Goal: Information Seeking & Learning: Find specific fact

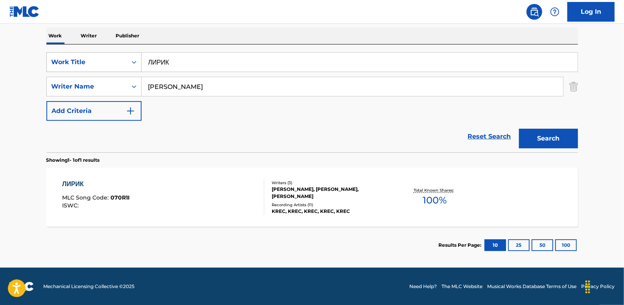
drag, startPoint x: 184, startPoint y: 60, endPoint x: 134, endPoint y: 58, distance: 49.9
click at [134, 58] on div "SearchWithCriteria730a2c0b-c893-4cd7-8241-0b9c04694123 Work Title ЛИРИК" at bounding box center [311, 62] width 531 height 20
paste input "В ПАМЯТЬ О ТЕХ ДНЯХ"
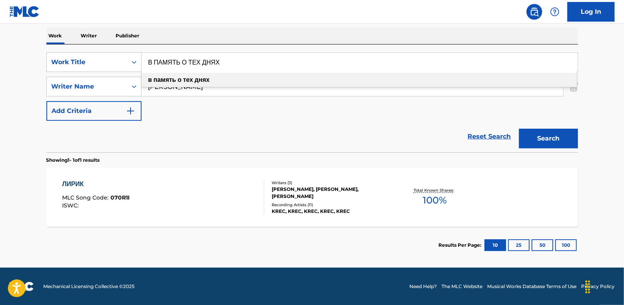
type input "В ПАМЯТЬ О ТЕХ ДНЯХ"
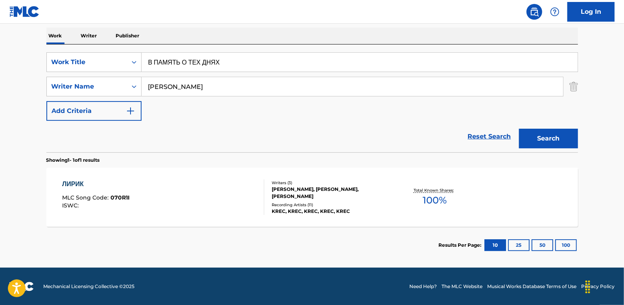
click at [551, 141] on button "Search" at bounding box center [548, 139] width 59 height 20
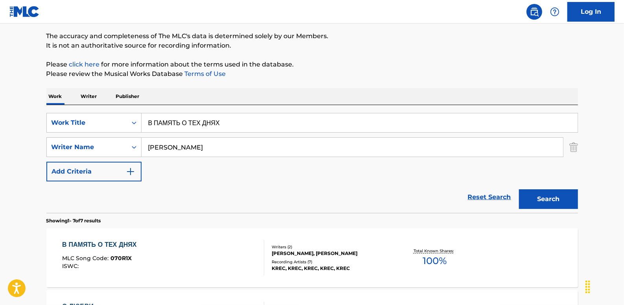
scroll to position [123, 0]
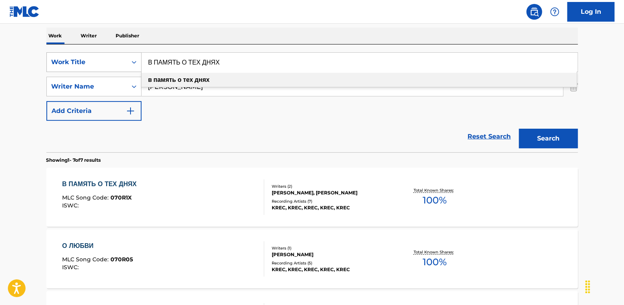
drag, startPoint x: 248, startPoint y: 61, endPoint x: 129, endPoint y: 65, distance: 119.5
click at [131, 64] on div "SearchWithCriteria730a2c0b-c893-4cd7-8241-0b9c04694123 Work Title В ПАМЯТЬ О ТЕ…" at bounding box center [311, 62] width 531 height 20
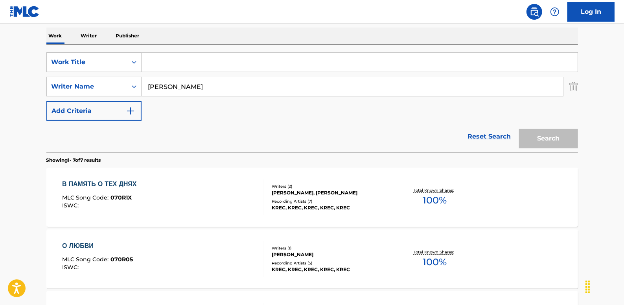
paste input "МУЗЫКА (FEAT. MAESTRO A-SID)"
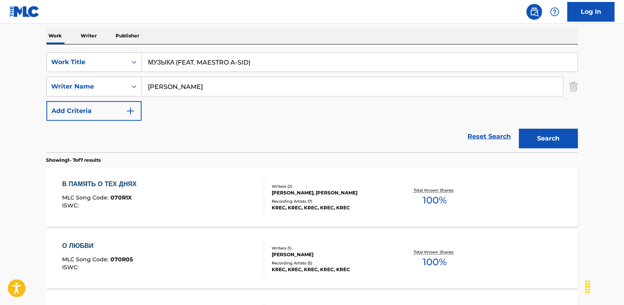
type input "МУЗЫКА (FEAT. MAESTRO A-SID)"
click at [573, 136] on button "Search" at bounding box center [548, 139] width 59 height 20
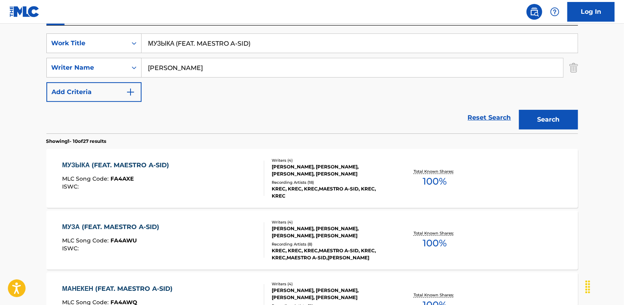
scroll to position [51, 0]
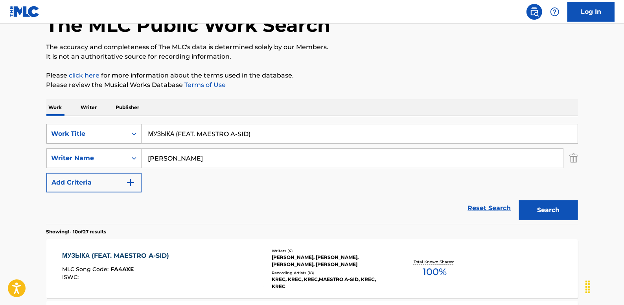
drag, startPoint x: 261, startPoint y: 132, endPoint x: 119, endPoint y: 132, distance: 141.9
click at [120, 130] on div "SearchWithCriteria730a2c0b-c893-4cd7-8241-0b9c04694123 Work Title МУЗЫКА (FEAT.…" at bounding box center [311, 134] width 531 height 20
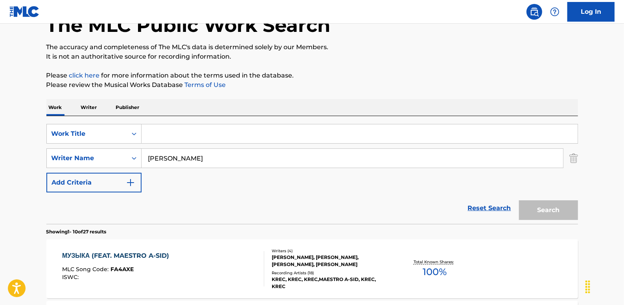
paste input "ОСТАВАЙСЯ СОБОЙ"
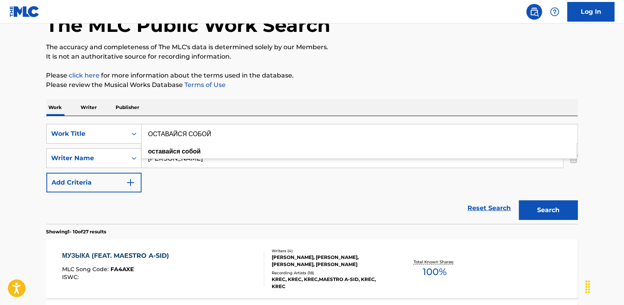
type input "ОСТАВАЙСЯ СОБОЙ"
click at [552, 206] on button "Search" at bounding box center [548, 210] width 59 height 20
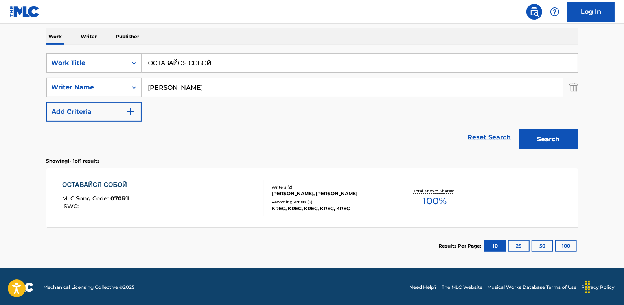
scroll to position [123, 0]
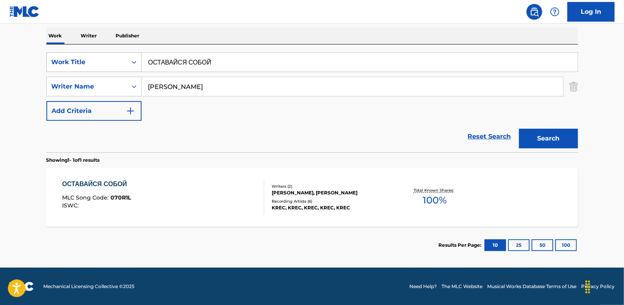
drag, startPoint x: 238, startPoint y: 63, endPoint x: 130, endPoint y: 58, distance: 107.8
click at [130, 61] on div "SearchWithCriteria730a2c0b-c893-4cd7-8241-0b9c04694123 Work Title ОСТАВАЙСЯ СОБ…" at bounding box center [311, 62] width 531 height 20
paste input "РЕКВИЕМ"
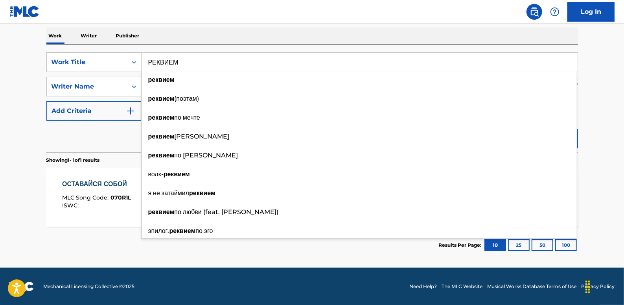
type input "РЕКВИЕМ"
click at [598, 79] on main "The MLC Public Work Search The accuracy and completeness of The MLC's data is d…" at bounding box center [312, 84] width 624 height 366
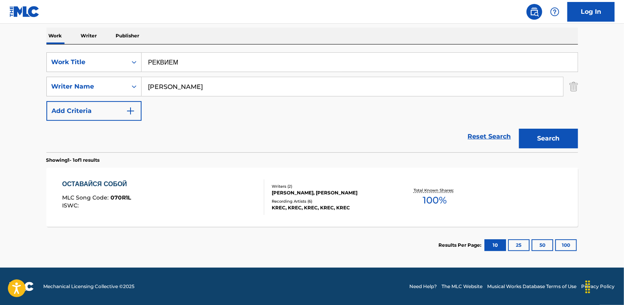
click at [558, 134] on button "Search" at bounding box center [548, 139] width 59 height 20
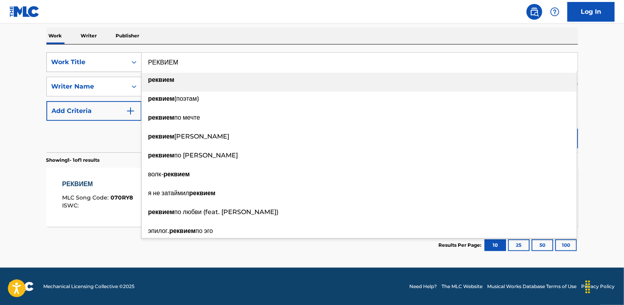
drag, startPoint x: 218, startPoint y: 68, endPoint x: 139, endPoint y: 61, distance: 79.8
click at [139, 61] on div "SearchWithCriteria730a2c0b-c893-4cd7-8241-0b9c04694123 Work Title РЕКВИЕМ рекви…" at bounding box center [311, 62] width 531 height 20
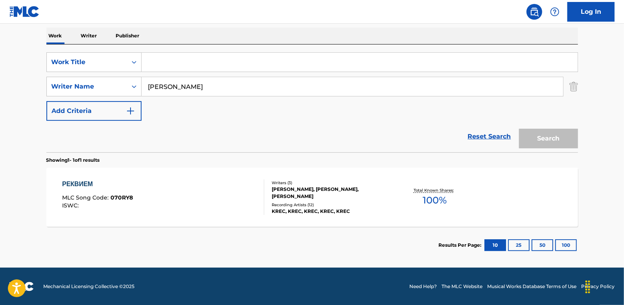
paste input "УЛЫБКА ПРИНЦЕССЫ"
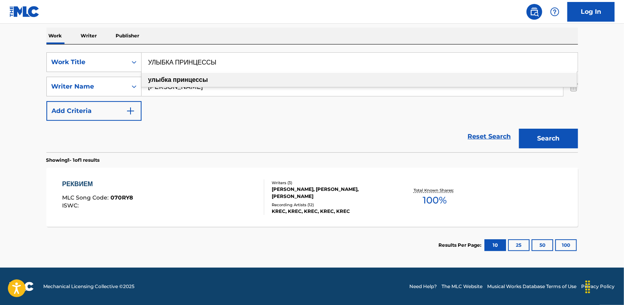
click at [424, 78] on div "улыбка принцессы" at bounding box center [358, 80] width 435 height 14
type input "улыбка принцессы"
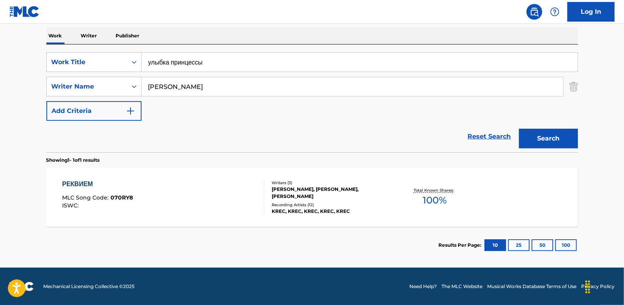
click at [551, 138] on button "Search" at bounding box center [548, 139] width 59 height 20
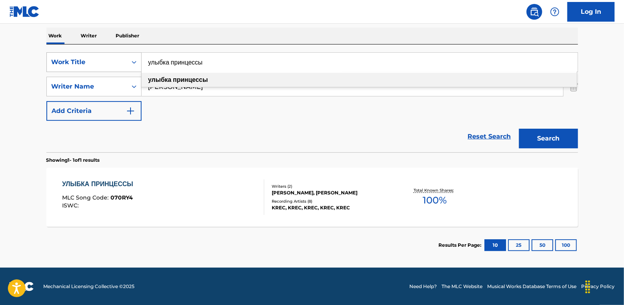
drag, startPoint x: 225, startPoint y: 64, endPoint x: 130, endPoint y: 56, distance: 95.1
click at [130, 56] on div "SearchWithCriteria730a2c0b-c893-4cd7-8241-0b9c04694123 Work Title улыбка принце…" at bounding box center [311, 62] width 531 height 20
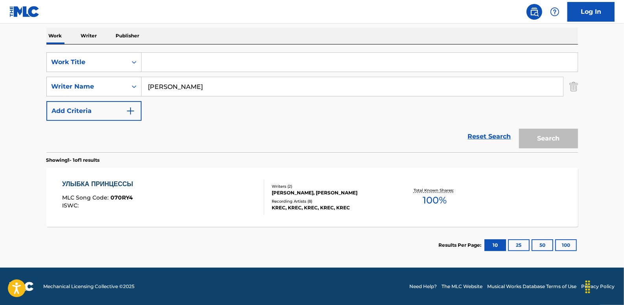
paste input "АНГЕЛ"
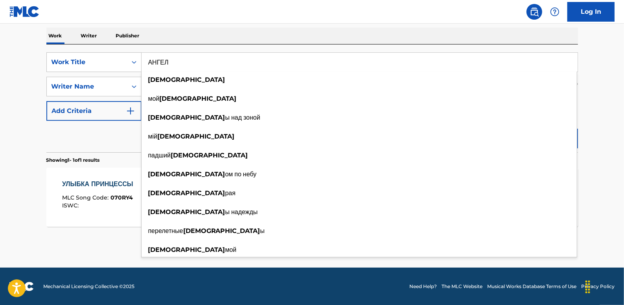
type input "АНГЕЛ"
click at [597, 109] on main "The MLC Public Work Search The accuracy and completeness of The MLC's data is d…" at bounding box center [312, 84] width 624 height 366
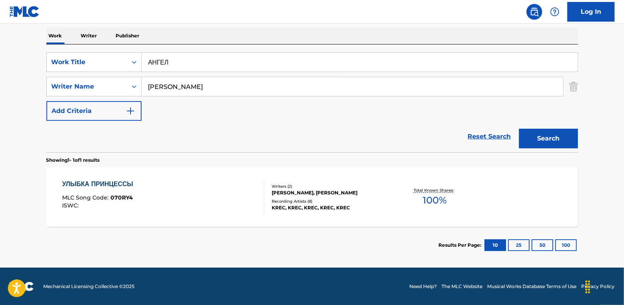
click at [558, 138] on button "Search" at bounding box center [548, 139] width 59 height 20
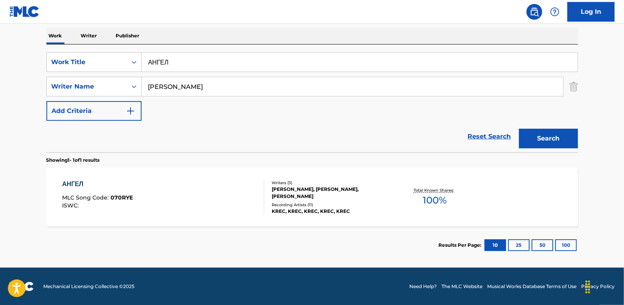
drag, startPoint x: 152, startPoint y: 59, endPoint x: 142, endPoint y: 59, distance: 9.4
click at [142, 59] on input "АНГЕЛ" at bounding box center [359, 62] width 436 height 19
paste input "НЕ ОТ МИРА СЕГО"
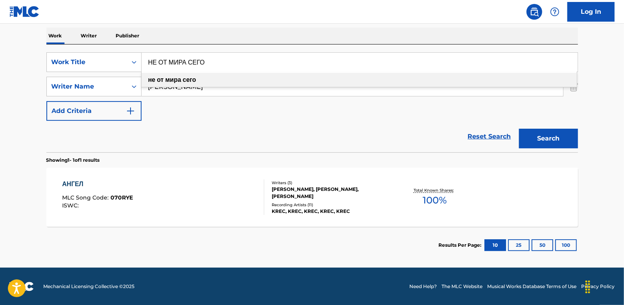
type input "НЕ ОТ МИРА СЕГО"
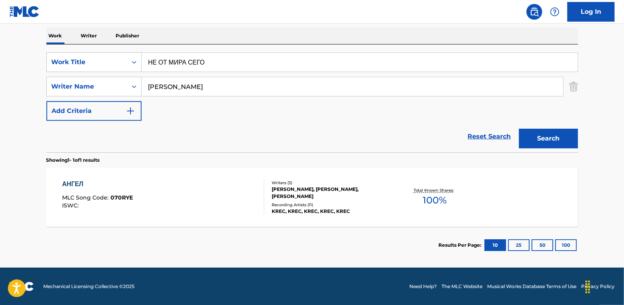
click at [542, 137] on button "Search" at bounding box center [548, 139] width 59 height 20
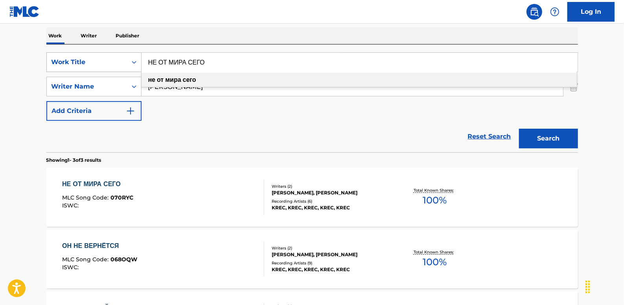
drag, startPoint x: 219, startPoint y: 63, endPoint x: 123, endPoint y: 56, distance: 96.1
click at [123, 56] on div "SearchWithCriteria730a2c0b-c893-4cd7-8241-0b9c04694123 Work Title НЕ ОТ МИРА СЕ…" at bounding box center [311, 62] width 531 height 20
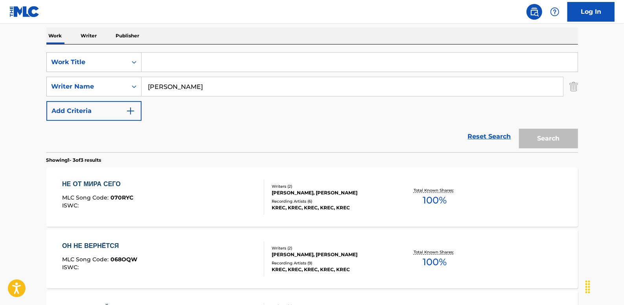
drag, startPoint x: 180, startPoint y: 73, endPoint x: 162, endPoint y: 64, distance: 20.0
click at [162, 64] on input "Search Form" at bounding box center [359, 62] width 436 height 19
paste input "ПО РЕКЕ (FEAT. MAESTRO A-SID)"
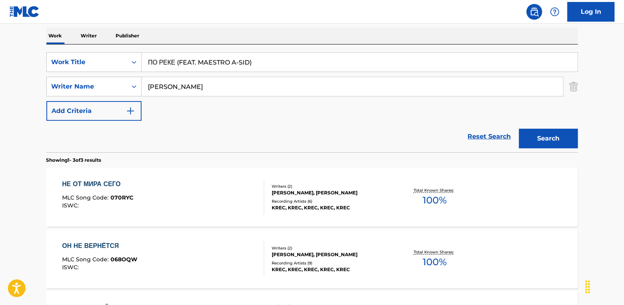
type input "ПО РЕКЕ (FEAT. MAESTRO A-SID)"
click at [548, 137] on button "Search" at bounding box center [548, 139] width 59 height 20
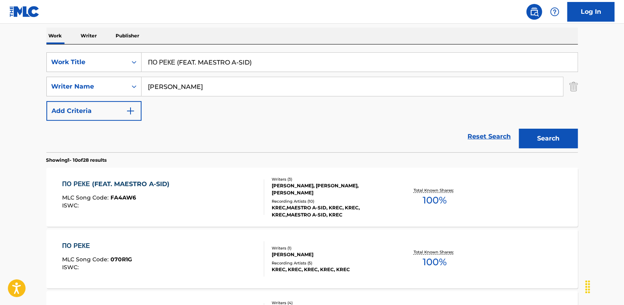
click at [208, 248] on div "ПО РЕКЕ MLC Song Code : 070R1G ISWC :" at bounding box center [163, 258] width 202 height 35
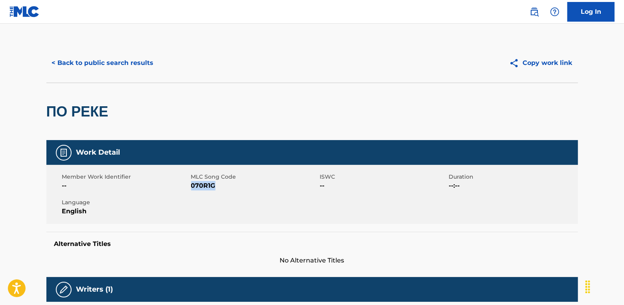
drag, startPoint x: 220, startPoint y: 187, endPoint x: 192, endPoint y: 186, distance: 27.9
click at [192, 186] on span "070R1G" at bounding box center [254, 185] width 127 height 9
drag, startPoint x: 192, startPoint y: 186, endPoint x: 196, endPoint y: 187, distance: 4.5
copy span "070R1G"
click at [133, 68] on button "< Back to public search results" at bounding box center [102, 63] width 113 height 20
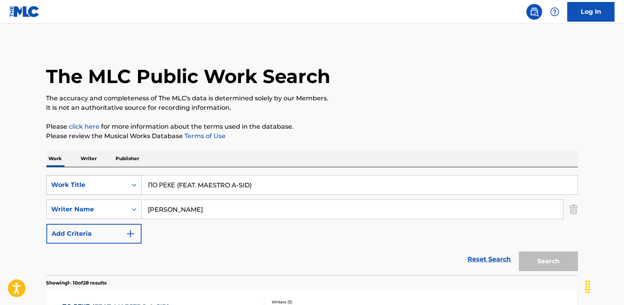
scroll to position [123, 0]
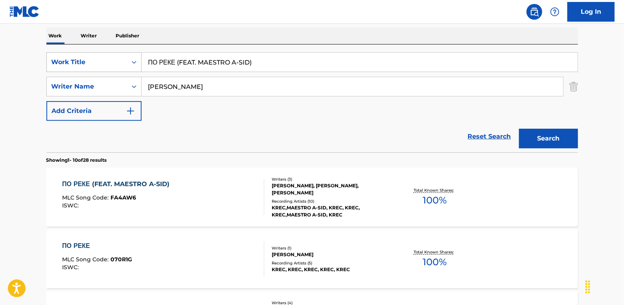
drag, startPoint x: 271, startPoint y: 61, endPoint x: 131, endPoint y: 57, distance: 140.3
click at [131, 57] on div "SearchWithCriteria730a2c0b-c893-4cd7-8241-0b9c04694123 Work Title ПО РЕКЕ (FEAT…" at bounding box center [311, 62] width 531 height 20
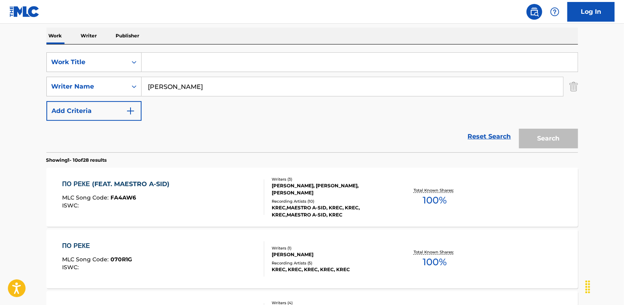
paste input "КУХНЯ-ПАТИ"
type input "КУХНЯ-ПАТИ"
click at [558, 138] on button "Search" at bounding box center [548, 139] width 59 height 20
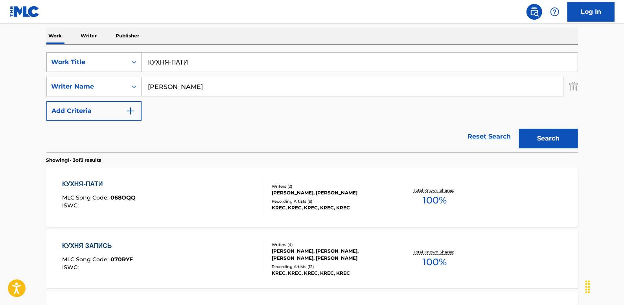
drag, startPoint x: 202, startPoint y: 65, endPoint x: 118, endPoint y: 62, distance: 84.5
click at [118, 62] on div "SearchWithCriteria730a2c0b-c893-4cd7-8241-0b9c04694123 Work Title КУХНЯ-ПАТИ" at bounding box center [311, 62] width 531 height 20
paste input "КУДА УХОДЯТ КОРАБЛИ..."
type input "КУДА УХОДЯТ КОРАБЛИ..."
click at [537, 136] on button "Search" at bounding box center [548, 139] width 59 height 20
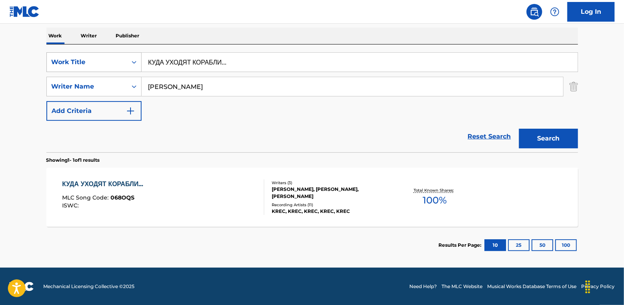
drag, startPoint x: 243, startPoint y: 63, endPoint x: 120, endPoint y: 56, distance: 123.6
click at [120, 56] on div "SearchWithCriteria730a2c0b-c893-4cd7-8241-0b9c04694123 Work Title КУДА УХОДЯТ К…" at bounding box center [311, 62] width 531 height 20
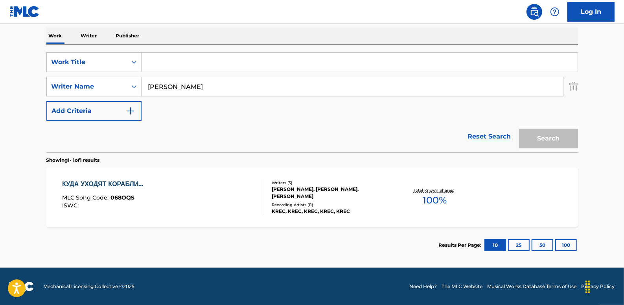
paste input "ВЕСНА (FEAT. MAESTRO A-SID)"
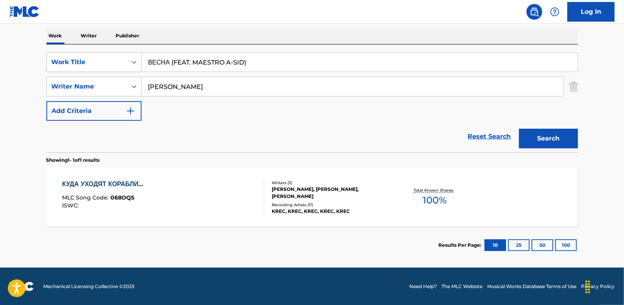
type input "ВЕСНА (FEAT. MAESTRO A-SID)"
click at [546, 134] on button "Search" at bounding box center [548, 139] width 59 height 20
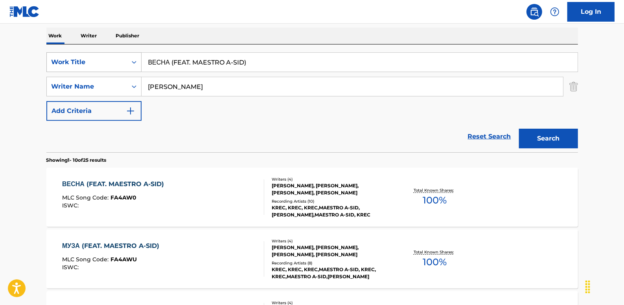
drag, startPoint x: 255, startPoint y: 62, endPoint x: 103, endPoint y: 54, distance: 152.3
click at [103, 54] on div "SearchWithCriteria730a2c0b-c893-4cd7-8241-0b9c04694123 Work Title ВЕСНА (FEAT. …" at bounding box center [311, 62] width 531 height 20
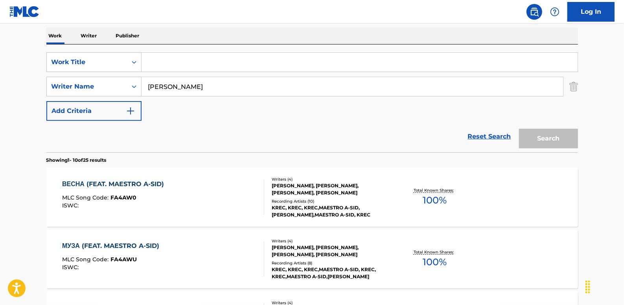
paste input "ВСЕ БУДЕТ ХОРОШ"
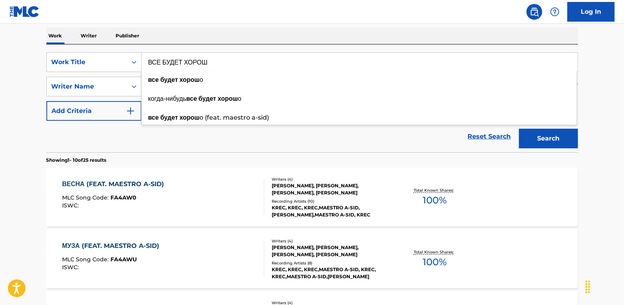
type input "ВСЕ БУДЕТ ХОРОШ"
click at [558, 131] on button "Search" at bounding box center [548, 139] width 59 height 20
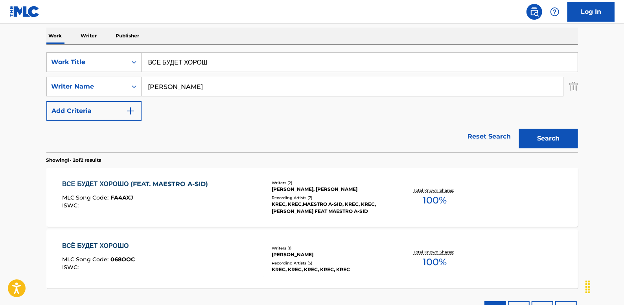
click at [235, 191] on div "ВСЕ БУДЕТ ХОРОШО (FEAT. MAESTRO A-SID) MLC Song Code : FA4AXJ ISWC :" at bounding box center [163, 196] width 202 height 35
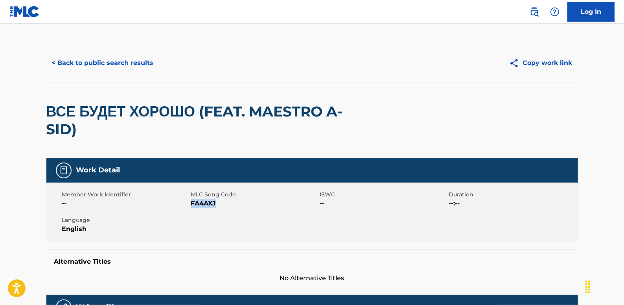
drag, startPoint x: 217, startPoint y: 203, endPoint x: 192, endPoint y: 203, distance: 25.5
click at [192, 203] on span "FA4AXJ" at bounding box center [254, 202] width 127 height 9
drag, startPoint x: 192, startPoint y: 203, endPoint x: 196, endPoint y: 204, distance: 4.9
copy span "FA4AXJ"
click at [132, 60] on button "< Back to public search results" at bounding box center [102, 63] width 113 height 20
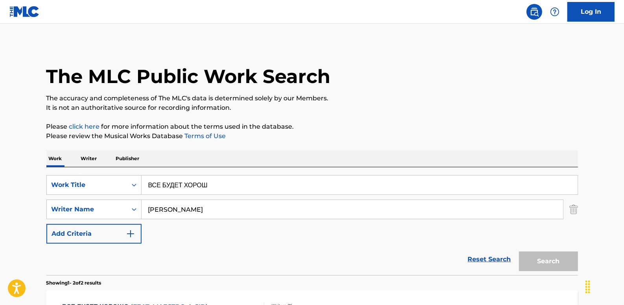
scroll to position [123, 0]
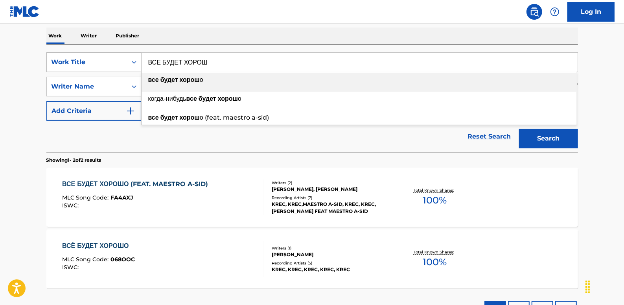
drag, startPoint x: 244, startPoint y: 60, endPoint x: 123, endPoint y: 57, distance: 120.7
click at [123, 57] on div "SearchWithCriteria730a2c0b-c893-4cd7-8241-0b9c04694123 Work Title ВСЕ БУДЕТ ХОР…" at bounding box center [311, 62] width 531 height 20
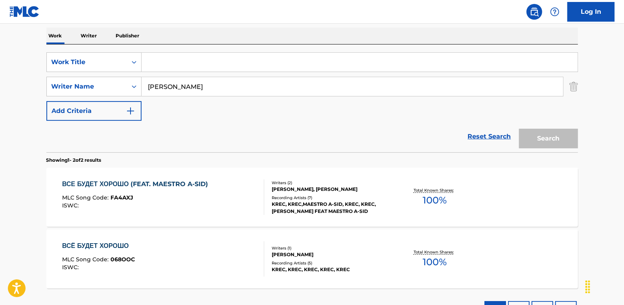
paste input "ГЛАЗАМ ПО ПУТИ"
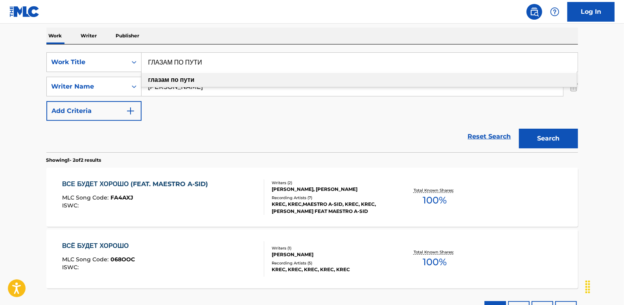
type input "ГЛАЗАМ ПО ПУТИ"
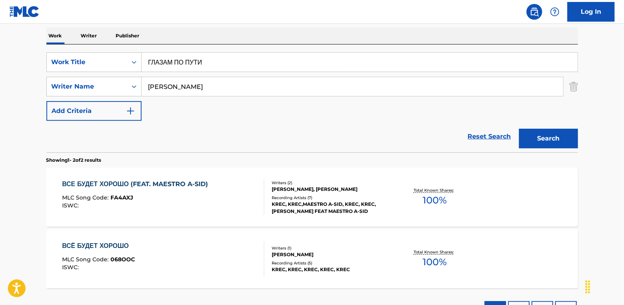
click at [555, 142] on button "Search" at bounding box center [548, 139] width 59 height 20
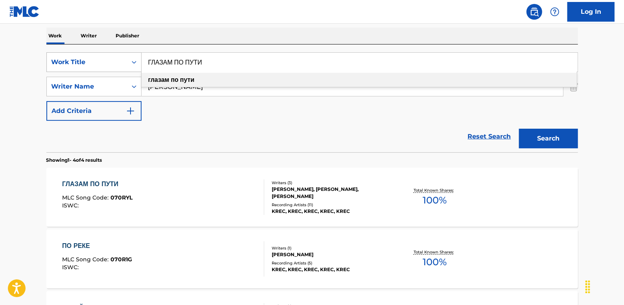
drag, startPoint x: 215, startPoint y: 64, endPoint x: 119, endPoint y: 58, distance: 96.8
click at [126, 63] on div "SearchWithCriteria730a2c0b-c893-4cd7-8241-0b9c04694123 Work Title ГЛАЗАМ ПО ПУТ…" at bounding box center [311, 62] width 531 height 20
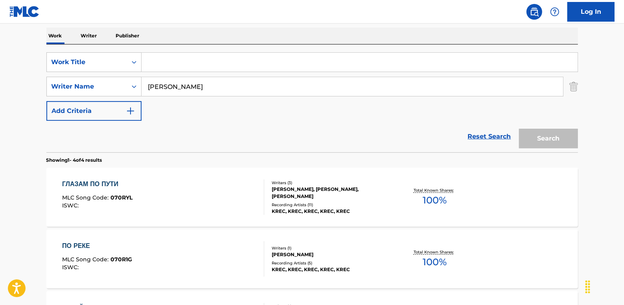
paste input "IMAGINATION"
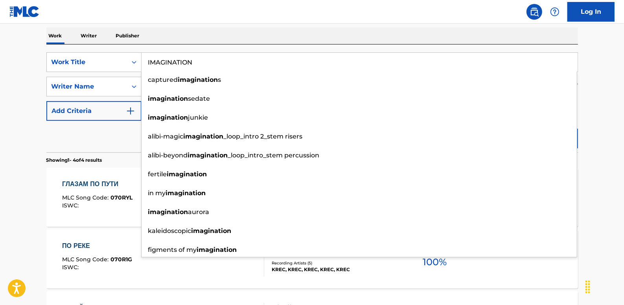
type input "IMAGINATION"
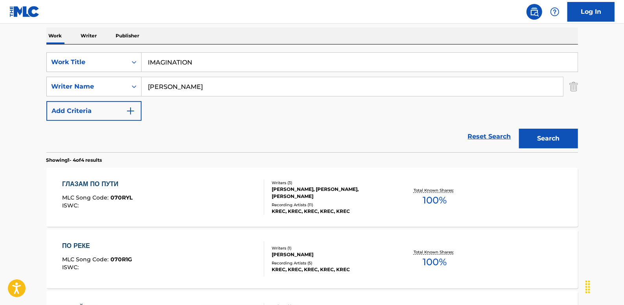
click at [609, 111] on main "The MLC Public Work Search The accuracy and completeness of The MLC's data is d…" at bounding box center [312, 176] width 624 height 551
click at [560, 136] on button "Search" at bounding box center [548, 139] width 59 height 20
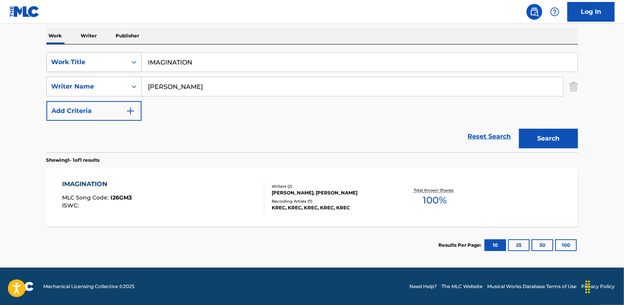
drag, startPoint x: 167, startPoint y: 71, endPoint x: 130, endPoint y: 69, distance: 37.4
click at [130, 69] on div "SearchWithCriteria730a2c0b-c893-4cd7-8241-0b9c04694123 Work Title IMAGINATION" at bounding box center [311, 62] width 531 height 20
paste input "НЕЖНОСТЬ"
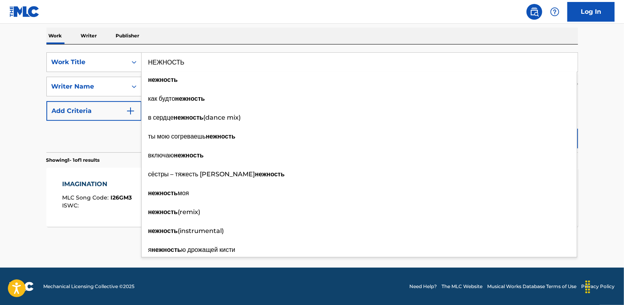
type input "НЕЖНОСТЬ"
click at [593, 115] on main "The MLC Public Work Search The accuracy and completeness of The MLC's data is d…" at bounding box center [312, 84] width 624 height 366
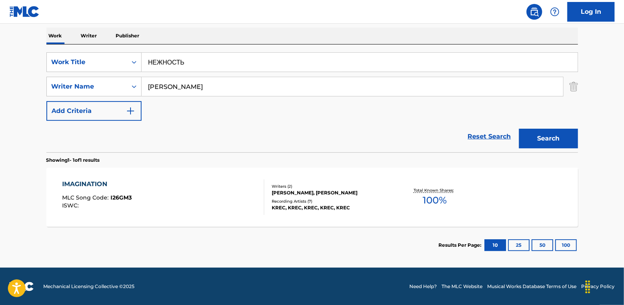
click at [557, 134] on button "Search" at bounding box center [548, 139] width 59 height 20
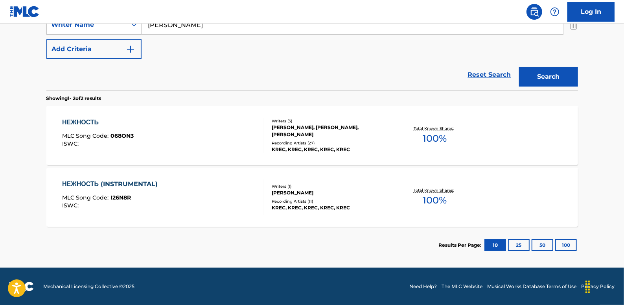
scroll to position [185, 0]
click at [193, 202] on div "НЕЖНОСТЬ (INSTRUMENTAL) MLC Song Code : I26N8R ISWC :" at bounding box center [163, 196] width 202 height 35
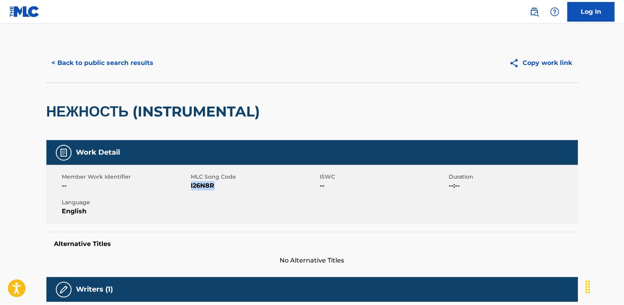
drag, startPoint x: 214, startPoint y: 186, endPoint x: 192, endPoint y: 187, distance: 22.0
click at [192, 187] on span "I26N8R" at bounding box center [254, 185] width 127 height 9
drag, startPoint x: 192, startPoint y: 187, endPoint x: 196, endPoint y: 188, distance: 4.0
copy span "I26N8R"
click at [92, 65] on button "< Back to public search results" at bounding box center [102, 63] width 113 height 20
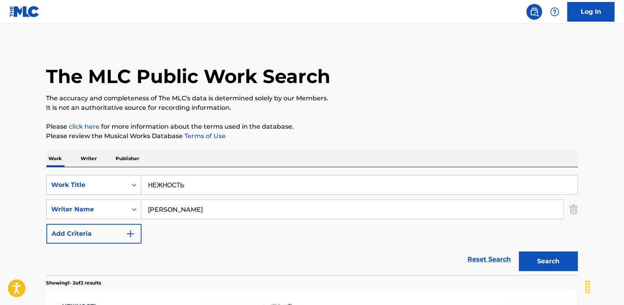
scroll to position [140, 0]
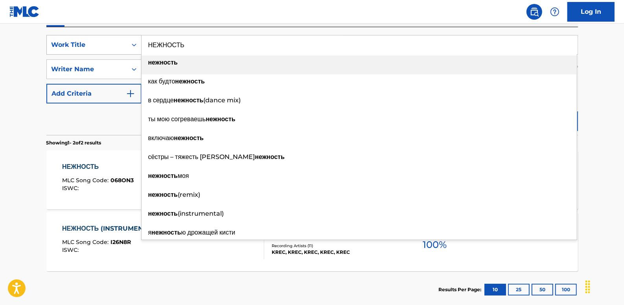
drag, startPoint x: 201, startPoint y: 48, endPoint x: 139, endPoint y: 46, distance: 62.1
click at [139, 46] on div "SearchWithCriteria730a2c0b-c893-4cd7-8241-0b9c04694123 Work Title НЕЖНОСТЬ нежн…" at bounding box center [311, 45] width 531 height 20
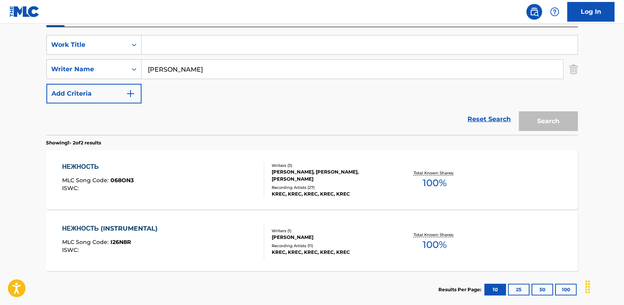
paste input "ДОРОГА"
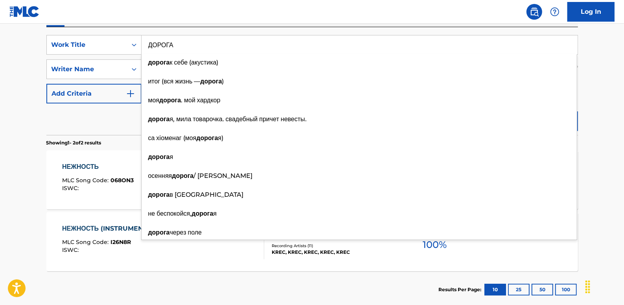
type input "ДОРОГА"
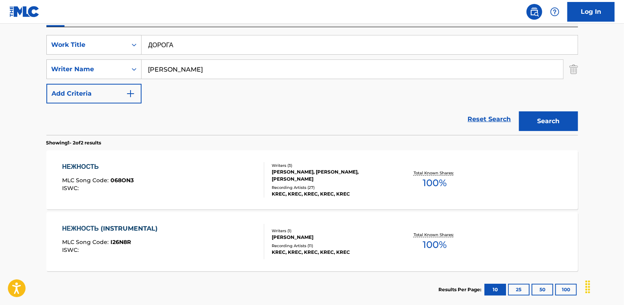
drag, startPoint x: 597, startPoint y: 90, endPoint x: 584, endPoint y: 102, distance: 17.5
click at [597, 90] on main "The MLC Public Work Search The accuracy and completeness of The MLC's data is d…" at bounding box center [312, 98] width 624 height 428
click at [559, 116] on button "Search" at bounding box center [548, 121] width 59 height 20
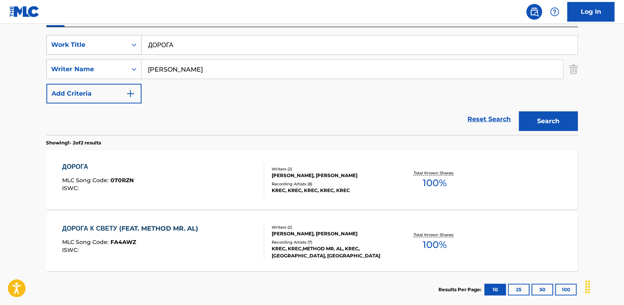
drag, startPoint x: 195, startPoint y: 46, endPoint x: 138, endPoint y: 44, distance: 56.2
click at [138, 44] on div "SearchWithCriteria730a2c0b-c893-4cd7-8241-0b9c04694123 Work Title ДОРОГА" at bounding box center [311, 45] width 531 height 20
paste input "МОТИВЫ"
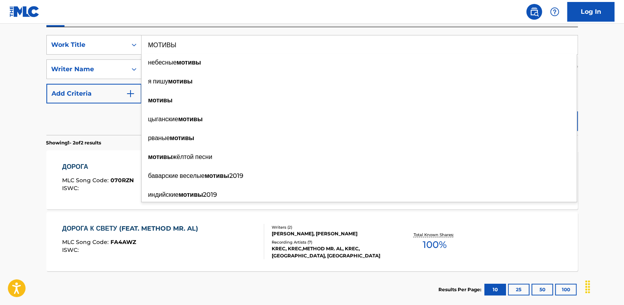
type input "МОТИВЫ"
click at [599, 98] on main "The MLC Public Work Search The accuracy and completeness of The MLC's data is d…" at bounding box center [312, 98] width 624 height 428
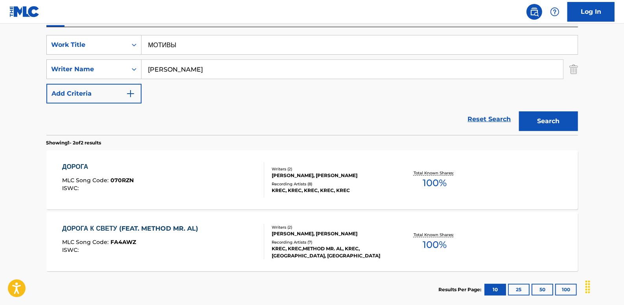
click at [571, 121] on button "Search" at bounding box center [548, 121] width 59 height 20
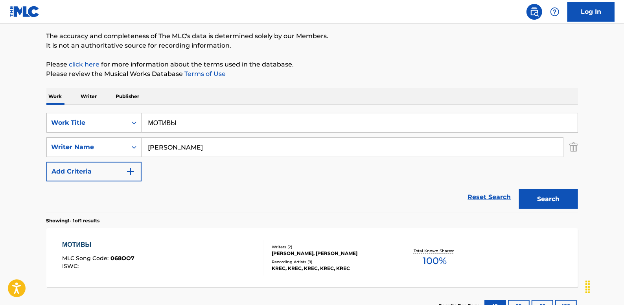
scroll to position [123, 0]
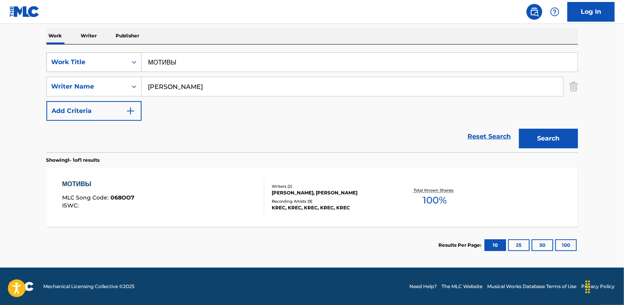
drag, startPoint x: 205, startPoint y: 63, endPoint x: 121, endPoint y: 60, distance: 83.7
click at [121, 60] on div "SearchWithCriteria730a2c0b-c893-4cd7-8241-0b9c04694123 Work Title МОТИВЫ" at bounding box center [311, 62] width 531 height 20
paste input "МАРАФОН"
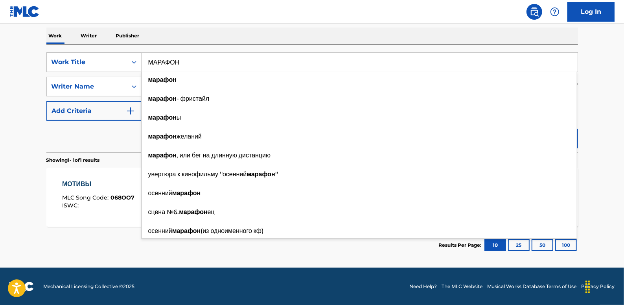
type input "МАРАФОН"
click at [599, 118] on main "The MLC Public Work Search The accuracy and completeness of The MLC's data is d…" at bounding box center [312, 84] width 624 height 366
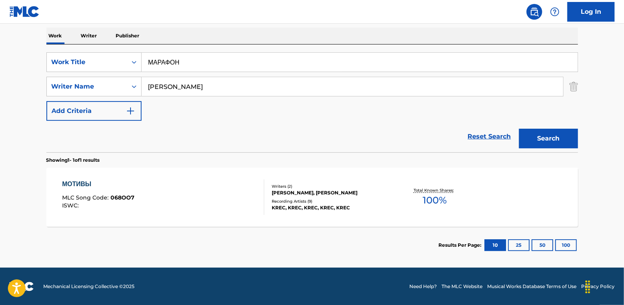
click at [563, 137] on button "Search" at bounding box center [548, 139] width 59 height 20
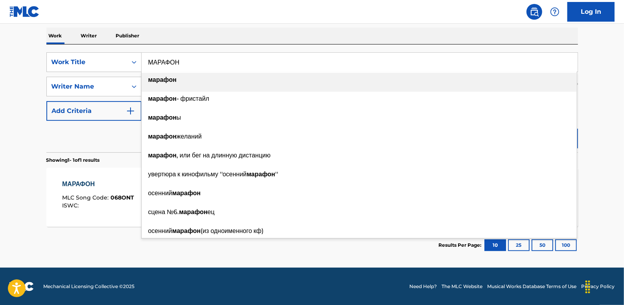
drag, startPoint x: 199, startPoint y: 66, endPoint x: 141, endPoint y: 64, distance: 57.4
click at [141, 64] on input "МАРАФОН" at bounding box center [359, 62] width 436 height 19
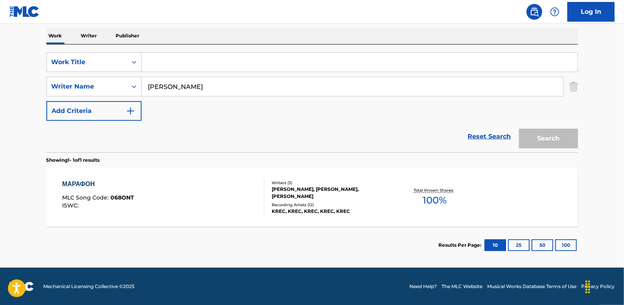
paste input "О ЛЮБВИ"
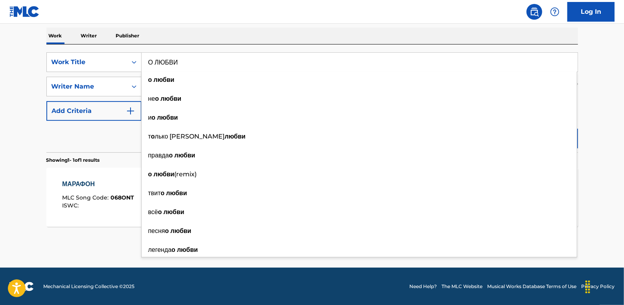
type input "О ЛЮБВИ"
click at [590, 98] on main "The MLC Public Work Search The accuracy and completeness of The MLC's data is d…" at bounding box center [312, 84] width 624 height 366
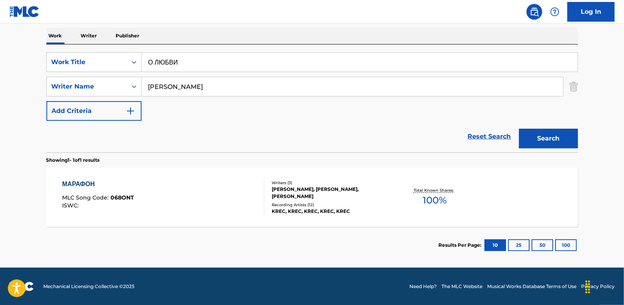
click at [564, 137] on button "Search" at bounding box center [548, 139] width 59 height 20
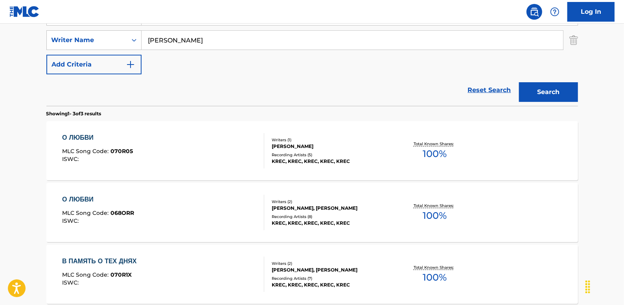
scroll to position [158, 0]
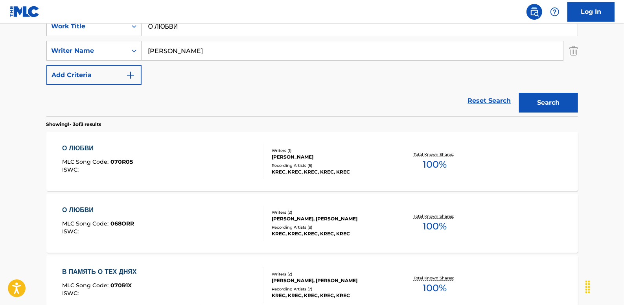
click at [220, 174] on div "О ЛЮБВИ MLC Song Code : 070R05 ISWC :" at bounding box center [163, 160] width 202 height 35
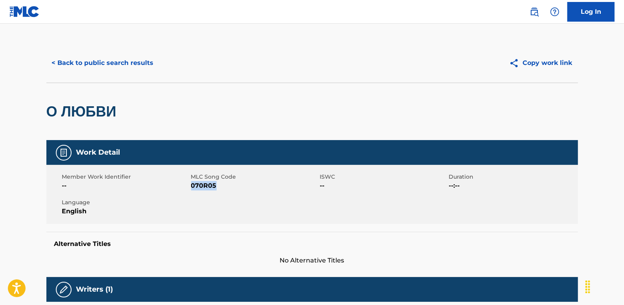
drag, startPoint x: 215, startPoint y: 187, endPoint x: 191, endPoint y: 186, distance: 24.0
click at [191, 186] on span "070R05" at bounding box center [254, 185] width 127 height 9
copy span "070R05"
click at [132, 67] on button "< Back to public search results" at bounding box center [102, 63] width 113 height 20
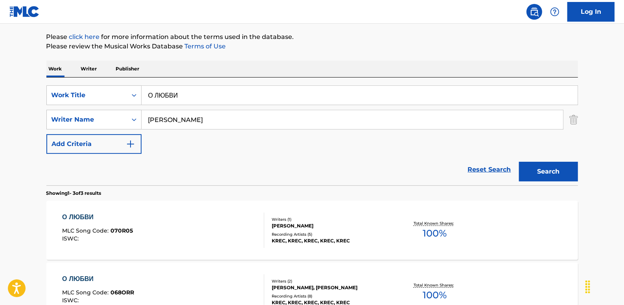
scroll to position [87, 0]
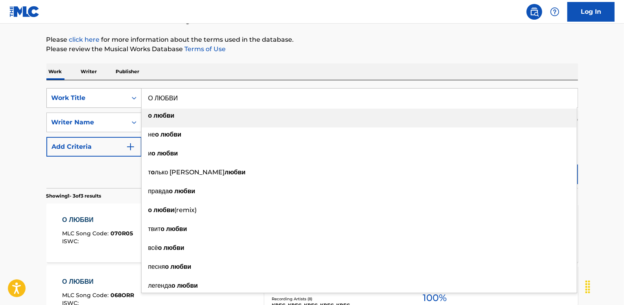
drag, startPoint x: 199, startPoint y: 98, endPoint x: 132, endPoint y: 98, distance: 66.8
click at [135, 99] on div "SearchWithCriteria730a2c0b-c893-4cd7-8241-0b9c04694123 Work Title О ЛЮБВИ о люб…" at bounding box center [311, 98] width 531 height 20
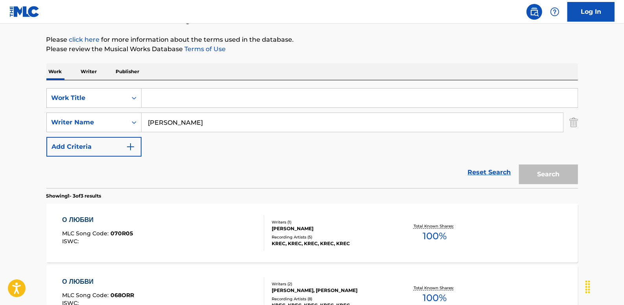
paste input "90.1 (FEAT. MAESTRO A-SID)"
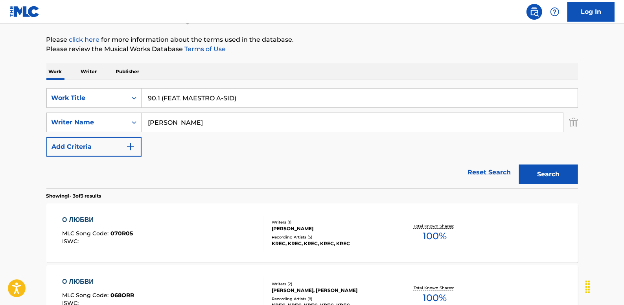
click at [548, 170] on button "Search" at bounding box center [548, 174] width 59 height 20
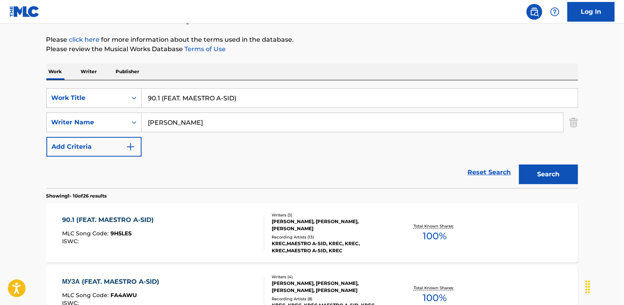
drag, startPoint x: 259, startPoint y: 101, endPoint x: 161, endPoint y: 95, distance: 97.6
click at [161, 95] on input "90.1 (FEAT. MAESTRO A-SID)" at bounding box center [359, 97] width 436 height 19
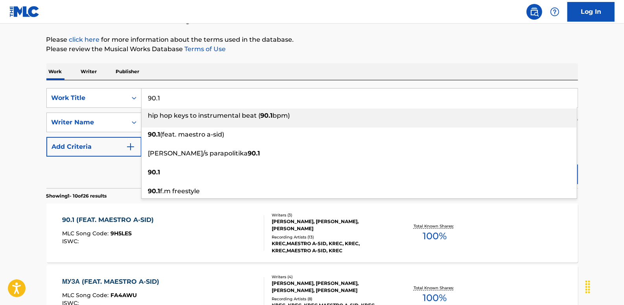
type input "90.1"
click at [415, 53] on p "Please review the Musical Works Database Terms of Use" at bounding box center [311, 48] width 531 height 9
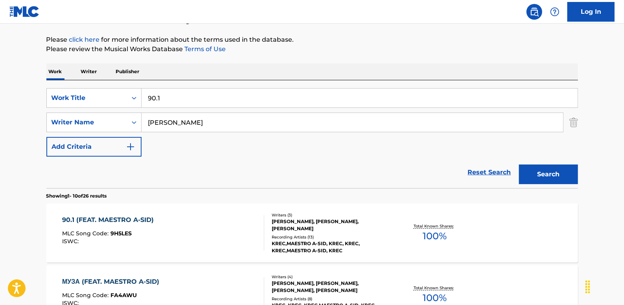
click at [549, 176] on button "Search" at bounding box center [548, 174] width 59 height 20
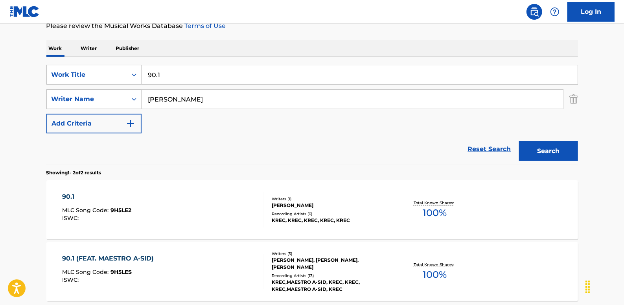
scroll to position [123, 0]
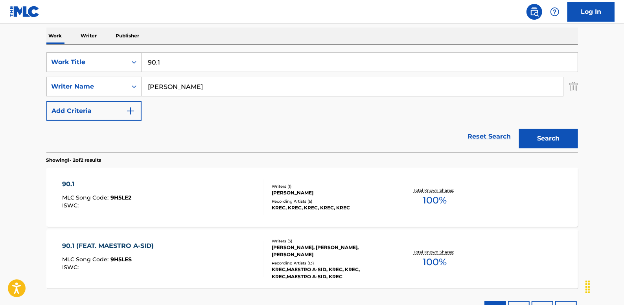
click at [207, 202] on div "90.1 MLC Song Code : 9H5LE2 ISWC :" at bounding box center [163, 196] width 202 height 35
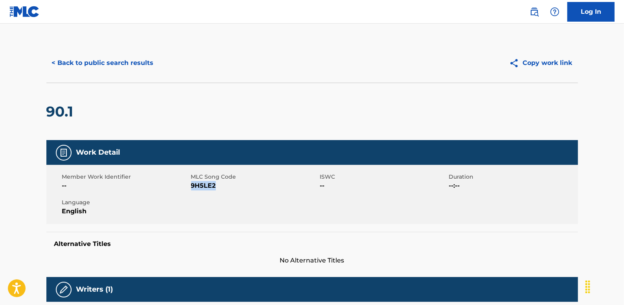
drag, startPoint x: 216, startPoint y: 185, endPoint x: 192, endPoint y: 186, distance: 24.0
click at [192, 186] on span "9H5LE2" at bounding box center [254, 185] width 127 height 9
drag, startPoint x: 192, startPoint y: 186, endPoint x: 198, endPoint y: 188, distance: 6.2
copy span "9H5LE2"
click at [122, 66] on button "< Back to public search results" at bounding box center [102, 63] width 113 height 20
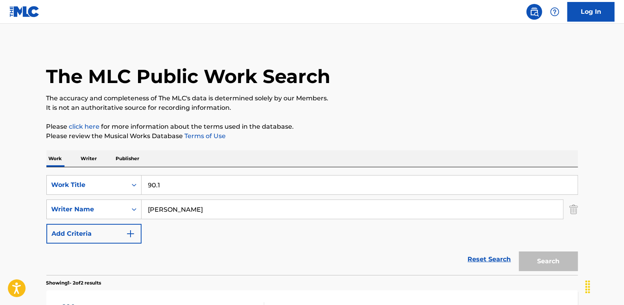
scroll to position [123, 0]
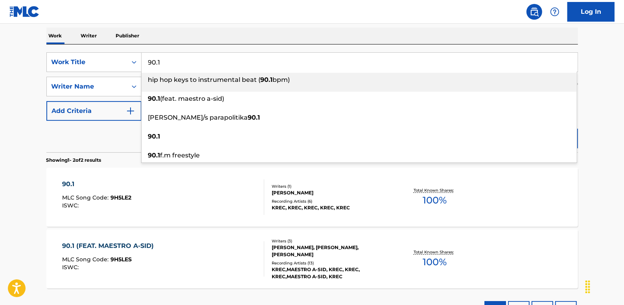
drag, startPoint x: 184, startPoint y: 61, endPoint x: 142, endPoint y: 59, distance: 42.5
click at [142, 59] on input "90.1" at bounding box center [359, 62] width 436 height 19
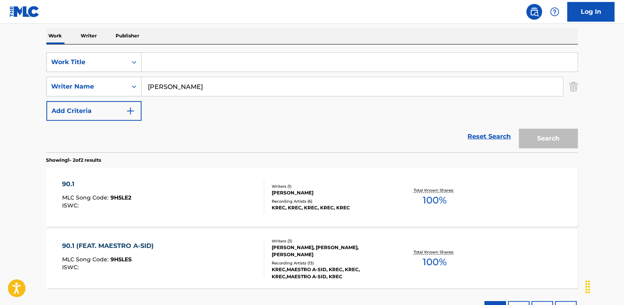
paste input "НА ПОСТУ (FEAT. MAESTRO A-SID)"
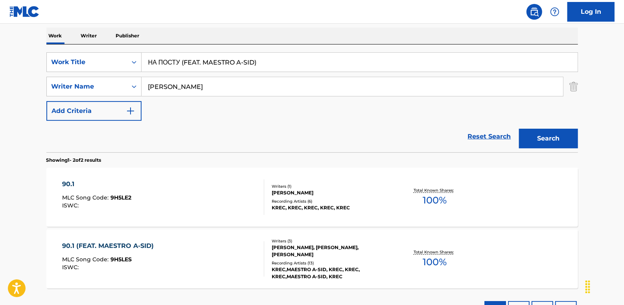
click at [558, 132] on button "Search" at bounding box center [548, 139] width 59 height 20
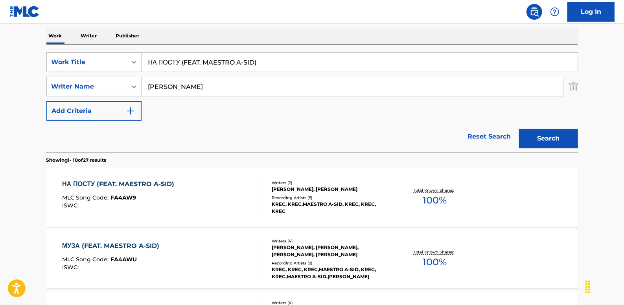
drag, startPoint x: 263, startPoint y: 62, endPoint x: 184, endPoint y: 60, distance: 79.0
click at [184, 60] on input "НА ПОСТУ (FEAT. MAESTRO A-SID)" at bounding box center [359, 62] width 436 height 19
type input "НА ПОСТУ"
click at [552, 134] on button "Search" at bounding box center [548, 139] width 59 height 20
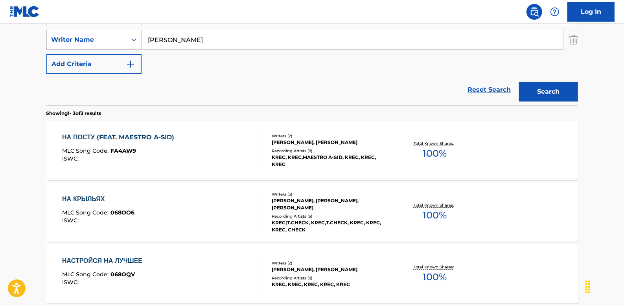
scroll to position [158, 0]
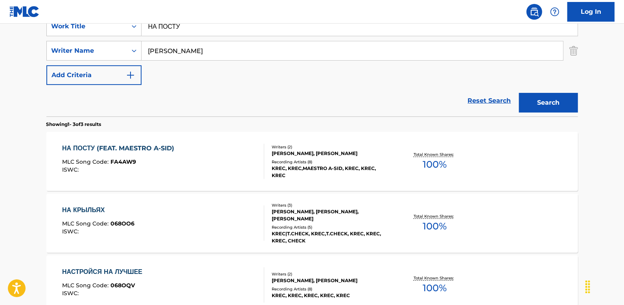
click at [244, 158] on div "НА ПОСТУ (FEAT. MAESTRO A-SID) MLC Song Code : FA4AW9 ISWC :" at bounding box center [163, 160] width 202 height 35
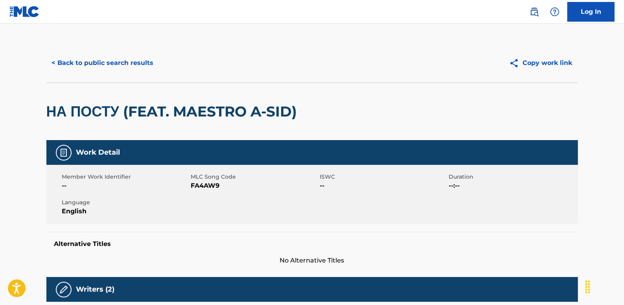
click at [127, 65] on button "< Back to public search results" at bounding box center [102, 63] width 113 height 20
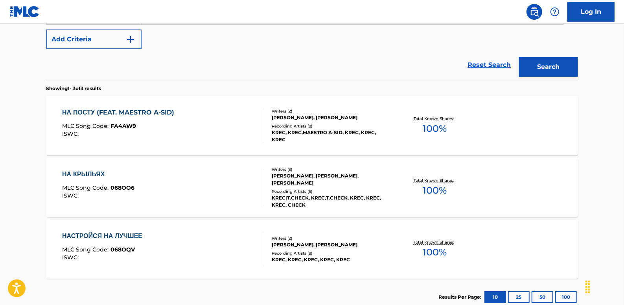
scroll to position [87, 0]
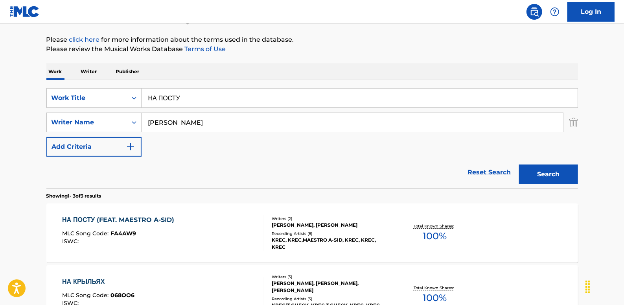
drag, startPoint x: 187, startPoint y: 99, endPoint x: 141, endPoint y: 97, distance: 45.2
click at [141, 97] on input "НА ПОСТУ" at bounding box center [359, 97] width 436 height 19
paste input "НОЧЬ"
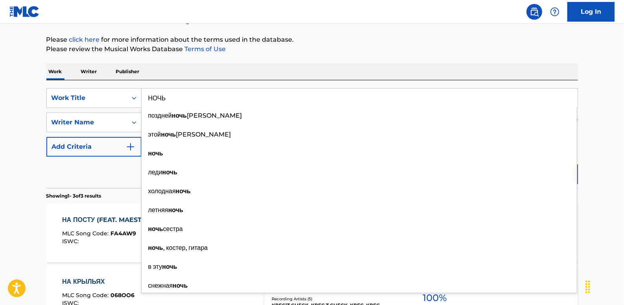
type input "НОЧЬ"
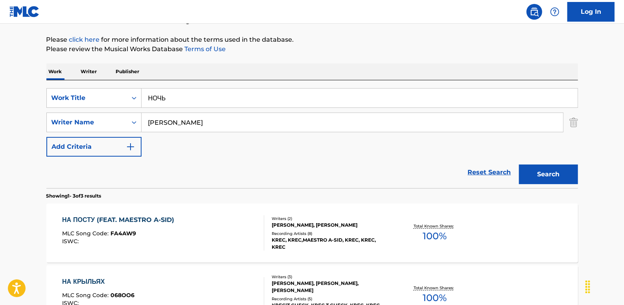
click at [370, 51] on p "Please review the Musical Works Database Terms of Use" at bounding box center [311, 48] width 531 height 9
drag, startPoint x: 205, startPoint y: 119, endPoint x: 140, endPoint y: 112, distance: 64.8
click at [141, 113] on input "[PERSON_NAME]" at bounding box center [351, 122] width 421 height 19
paste input "[PERSON_NAME]"
type input "[PERSON_NAME]"
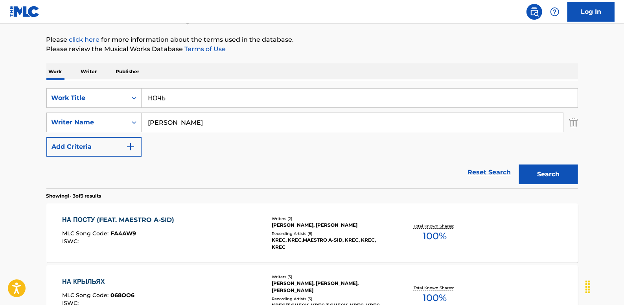
click at [553, 171] on button "Search" at bounding box center [548, 174] width 59 height 20
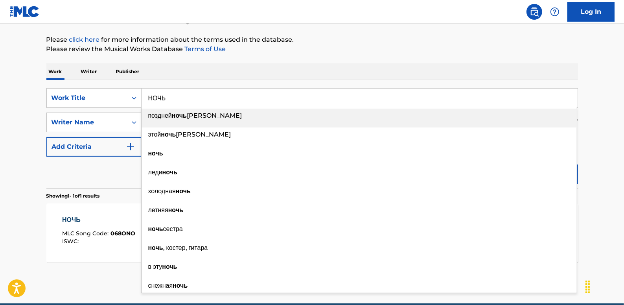
drag, startPoint x: 195, startPoint y: 97, endPoint x: 149, endPoint y: 95, distance: 46.0
click at [149, 95] on input "НОЧЬ" at bounding box center [359, 97] width 436 height 19
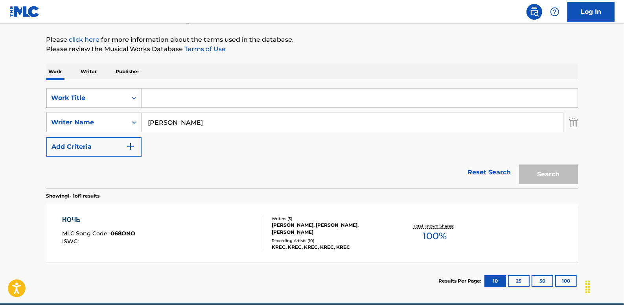
paste input "ДОБРОЕ УТРО, СТРАНА"
type input "ДОБРОЕ УТРО, СТРАНА"
click at [551, 172] on button "Search" at bounding box center [548, 174] width 59 height 20
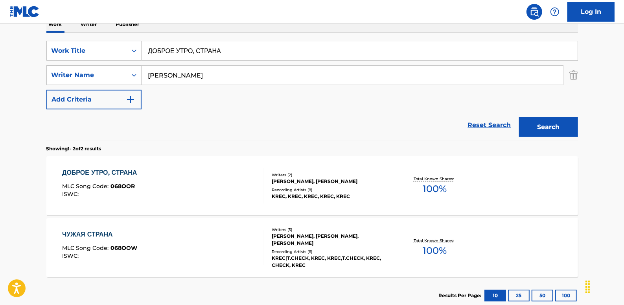
scroll to position [123, 0]
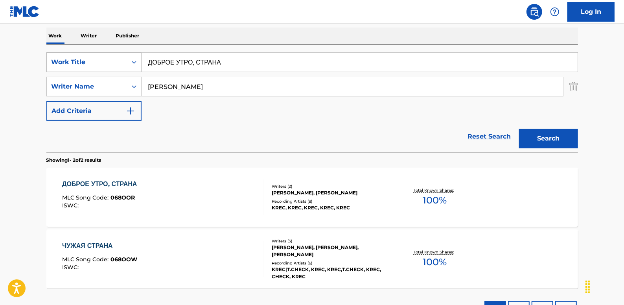
drag, startPoint x: 235, startPoint y: 61, endPoint x: 135, endPoint y: 63, distance: 100.6
click at [138, 64] on div "SearchWithCriteria730a2c0b-c893-4cd7-8241-0b9c04694123 Work Title ДОБРОЕ УТРО, …" at bounding box center [311, 62] width 531 height 20
paste input "РЕТРО"
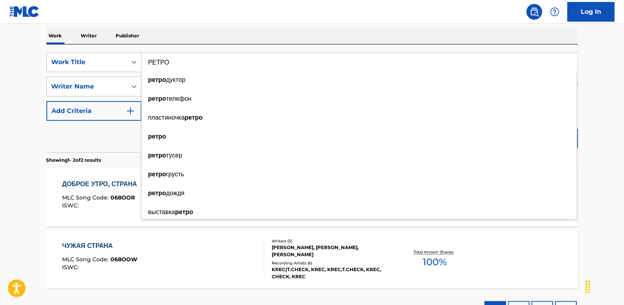
type input "РЕТРО"
click at [603, 111] on main "The MLC Public Work Search The accuracy and completeness of The MLC's data is d…" at bounding box center [312, 115] width 624 height 428
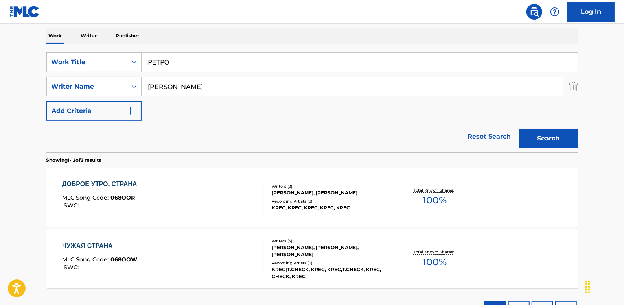
click at [562, 139] on button "Search" at bounding box center [548, 139] width 59 height 20
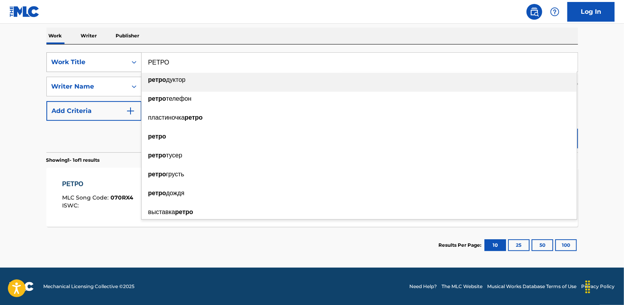
drag, startPoint x: 186, startPoint y: 64, endPoint x: 136, endPoint y: 61, distance: 50.8
click at [136, 61] on div "SearchWithCriteria730a2c0b-c893-4cd7-8241-0b9c04694123 Work Title РЕТРО ретро д…" at bounding box center [311, 62] width 531 height 20
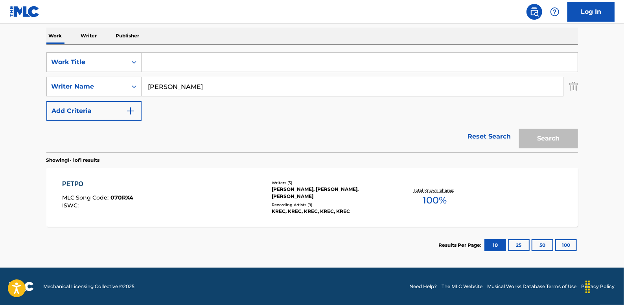
paste input "CAFÉ PEOPLE"
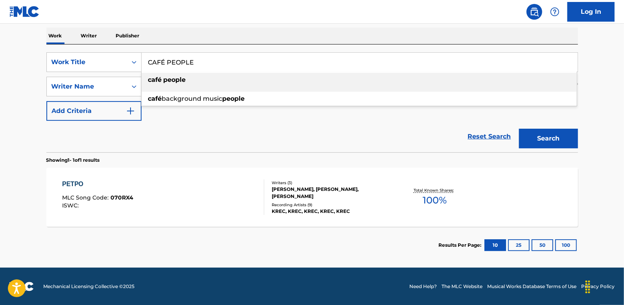
type input "CAFÉ PEOPLE"
click at [549, 134] on button "Search" at bounding box center [548, 139] width 59 height 20
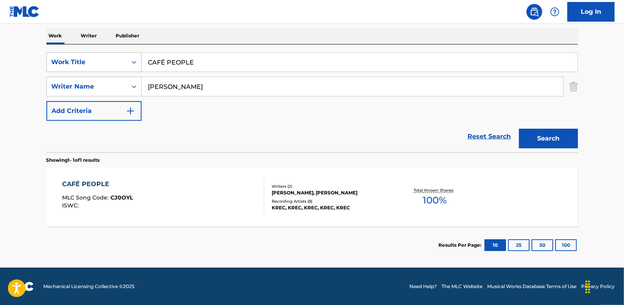
drag, startPoint x: 219, startPoint y: 63, endPoint x: 106, endPoint y: 62, distance: 113.2
click at [106, 62] on div "SearchWithCriteria730a2c0b-c893-4cd7-8241-0b9c04694123 Work Title CAFÉ PEOPLE" at bounding box center [311, 62] width 531 height 20
paste input "ПИСЬМО"
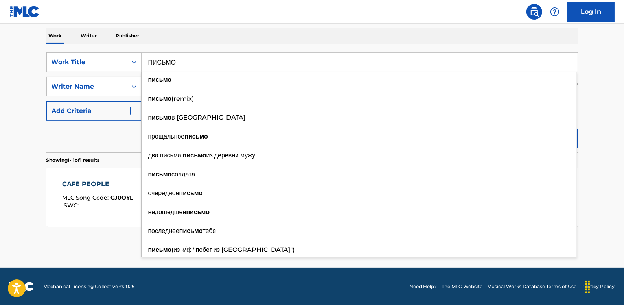
type input "ПИСЬМО"
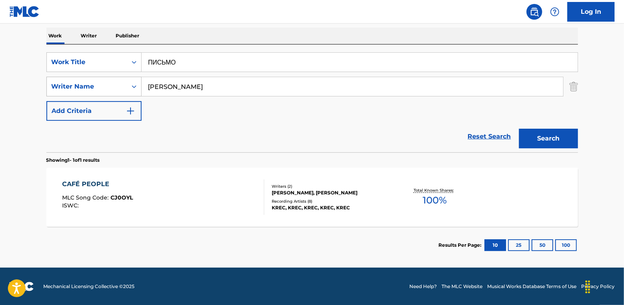
drag, startPoint x: 202, startPoint y: 83, endPoint x: 123, endPoint y: 83, distance: 78.2
click at [123, 83] on div "SearchWithCriteriaa8427d5c-e176-42c4-b052-79fd38cdb5c9 Writer Name [PERSON_NAME]" at bounding box center [311, 87] width 531 height 20
paste input "[PERSON_NAME]"
type input "[PERSON_NAME]"
click at [543, 135] on button "Search" at bounding box center [548, 139] width 59 height 20
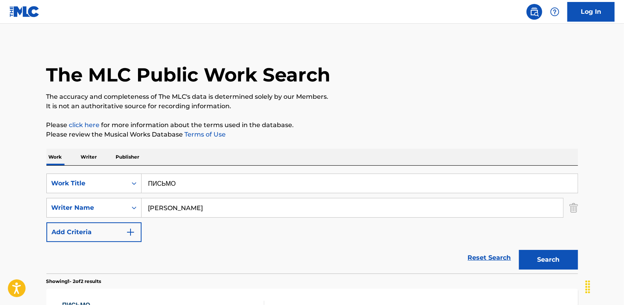
scroll to position [0, 0]
